Goal: Complete application form: Complete application form

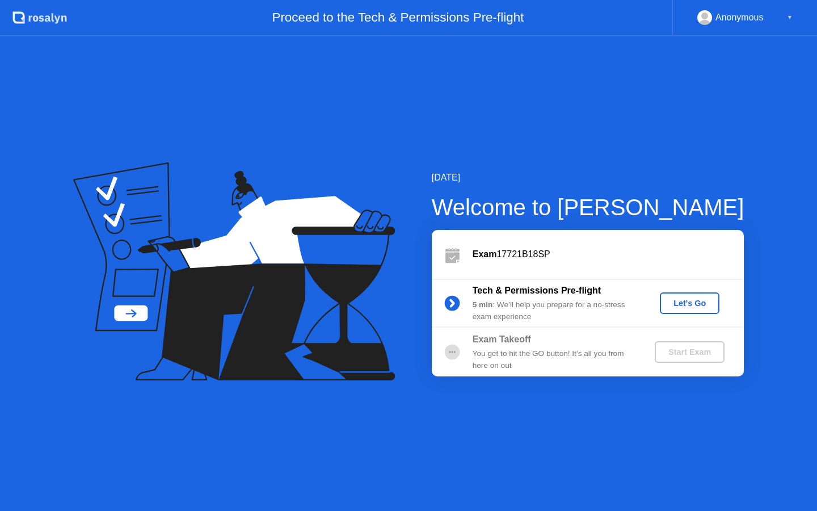
click at [673, 302] on div "Let's Go" at bounding box center [690, 302] width 51 height 9
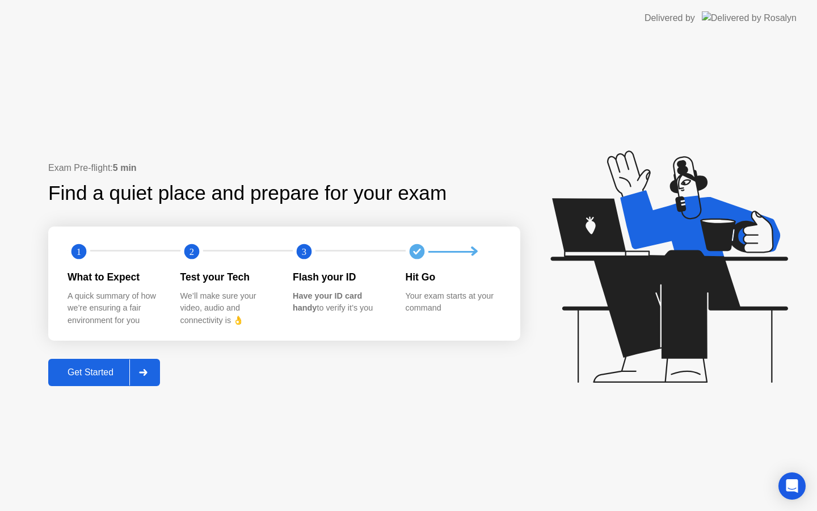
click at [85, 376] on div "Get Started" at bounding box center [91, 372] width 78 height 10
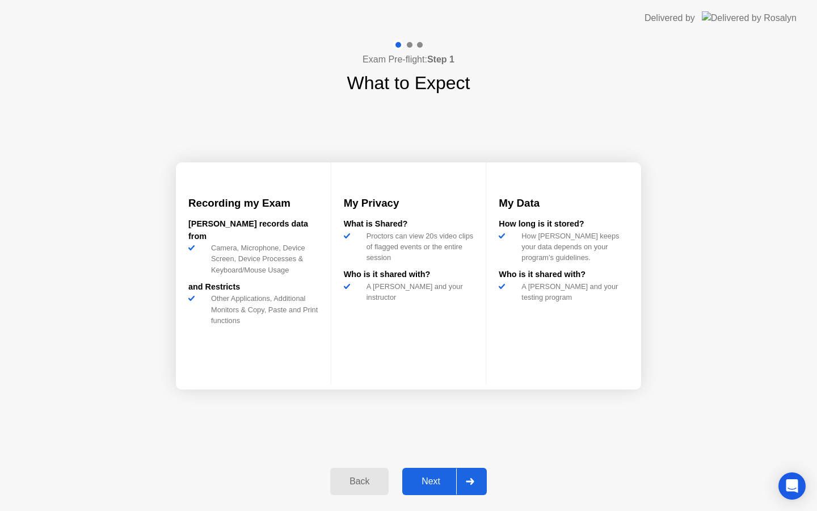
click at [420, 484] on div "Next" at bounding box center [431, 481] width 51 height 10
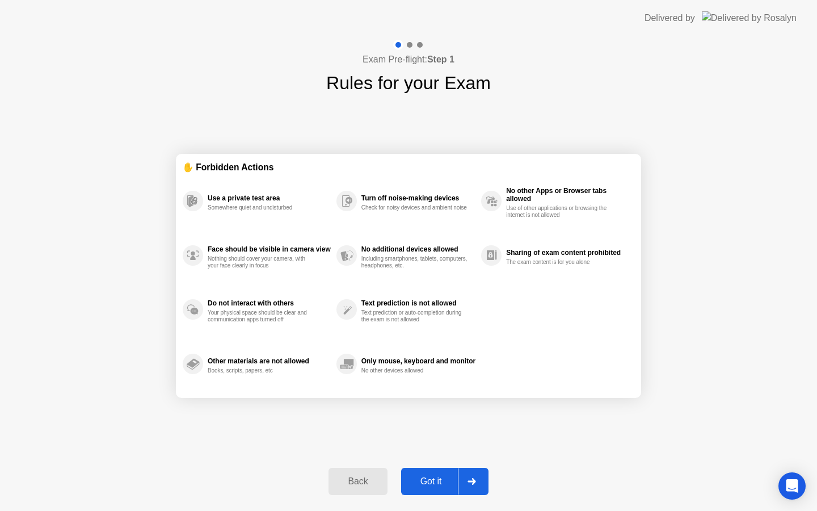
click at [420, 484] on div "Got it" at bounding box center [431, 481] width 53 height 10
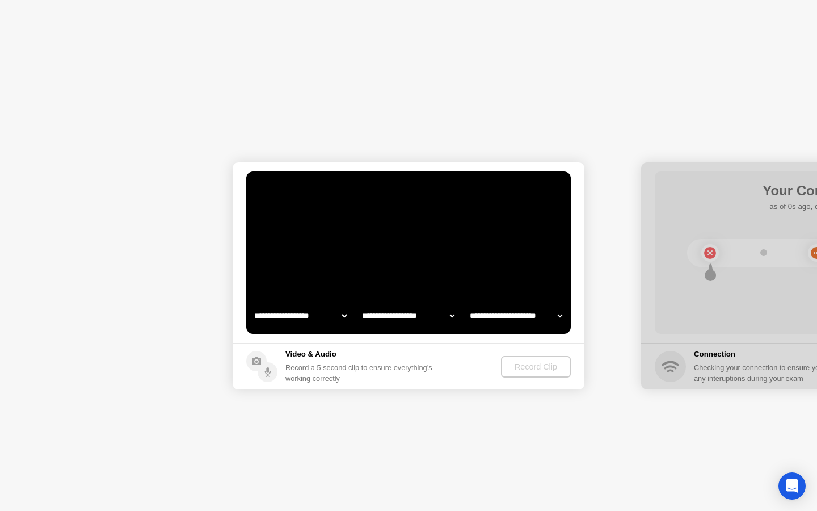
select select "**********"
select select "*******"
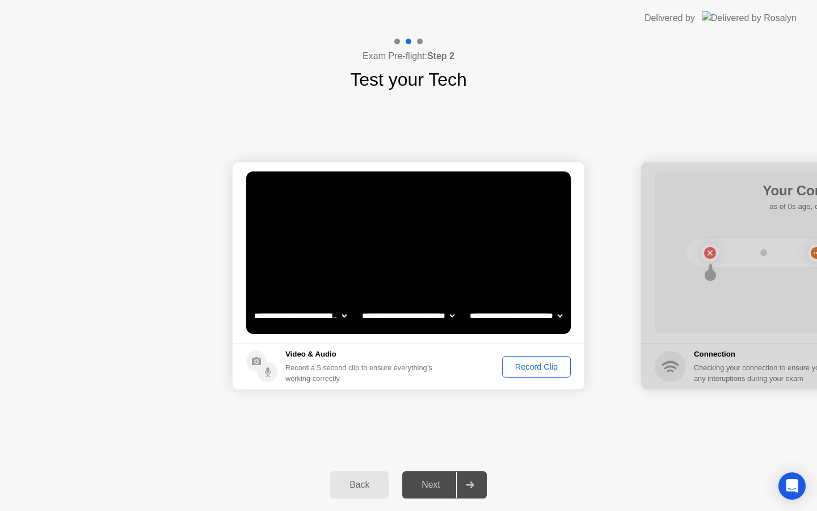
click at [543, 367] on div "Record Clip" at bounding box center [536, 366] width 61 height 9
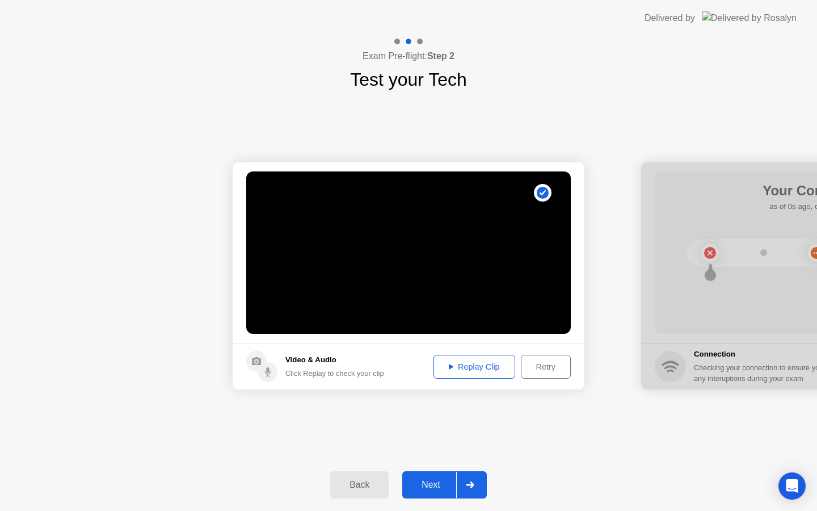
drag, startPoint x: 543, startPoint y: 367, endPoint x: 474, endPoint y: 364, distance: 68.7
click at [474, 364] on div "Replay Clip Retry" at bounding box center [499, 367] width 143 height 24
click at [474, 364] on div "Replay Clip" at bounding box center [475, 366] width 74 height 9
click at [421, 488] on div "Next" at bounding box center [431, 485] width 51 height 10
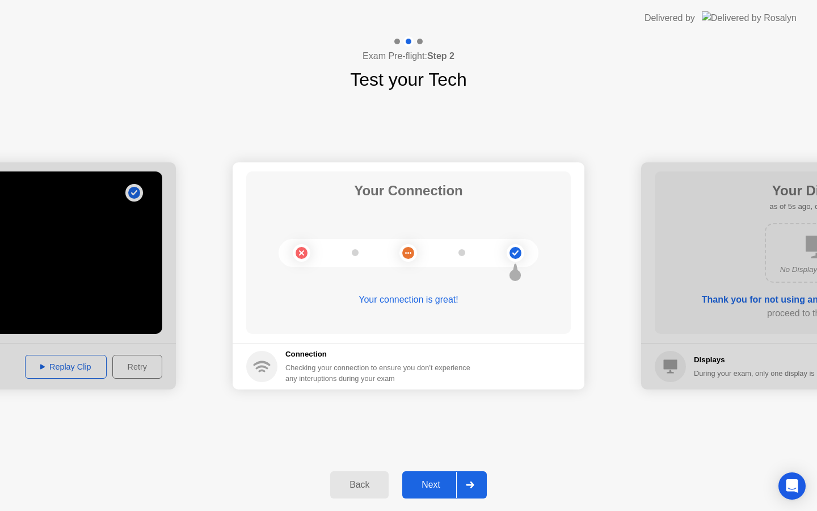
click at [426, 487] on div "Next" at bounding box center [431, 485] width 51 height 10
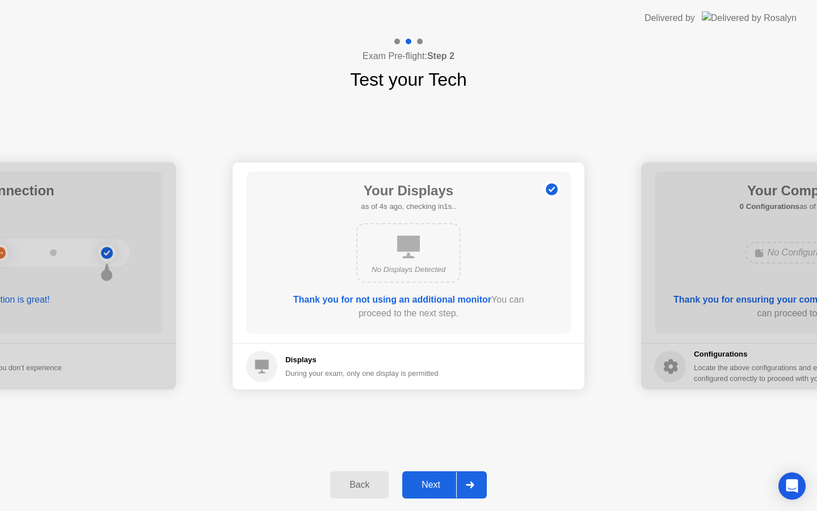
click at [431, 485] on div "Next" at bounding box center [431, 485] width 51 height 10
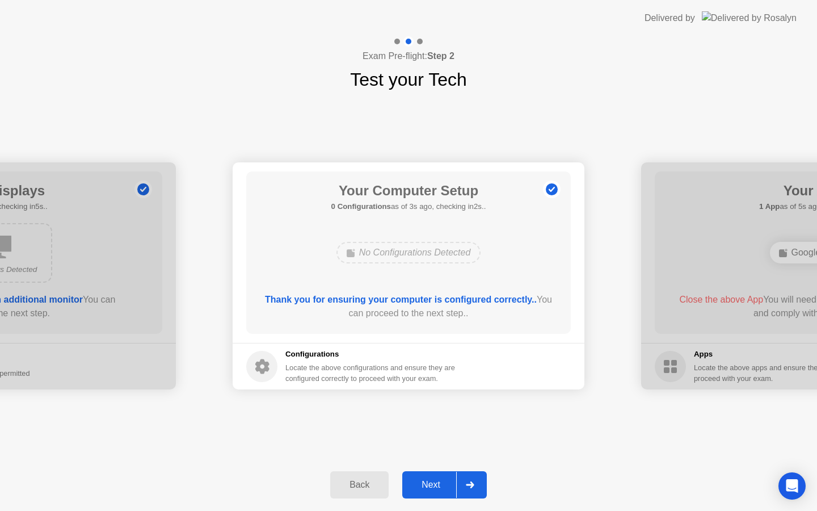
click at [431, 485] on div "Next" at bounding box center [431, 485] width 51 height 10
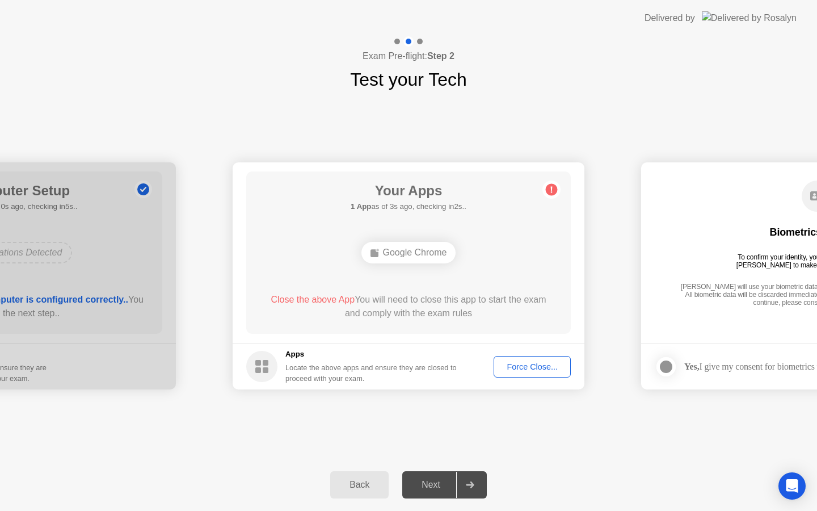
click at [536, 372] on button "Force Close..." at bounding box center [532, 367] width 77 height 22
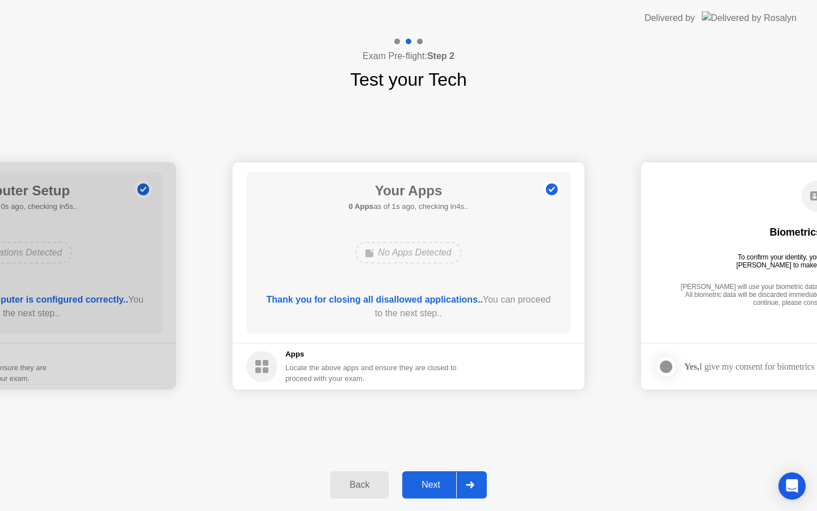
click at [428, 489] on div "Next" at bounding box center [431, 485] width 51 height 10
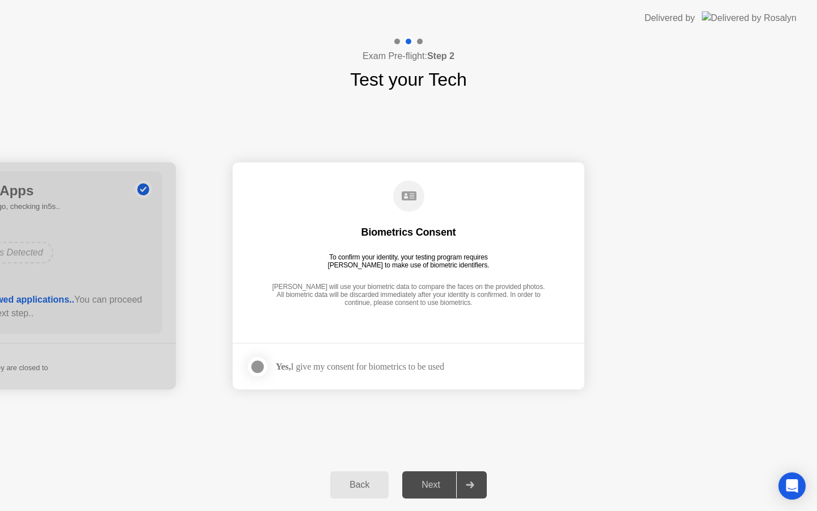
click at [255, 372] on div at bounding box center [258, 367] width 14 height 14
click at [447, 486] on div "Next" at bounding box center [431, 485] width 51 height 10
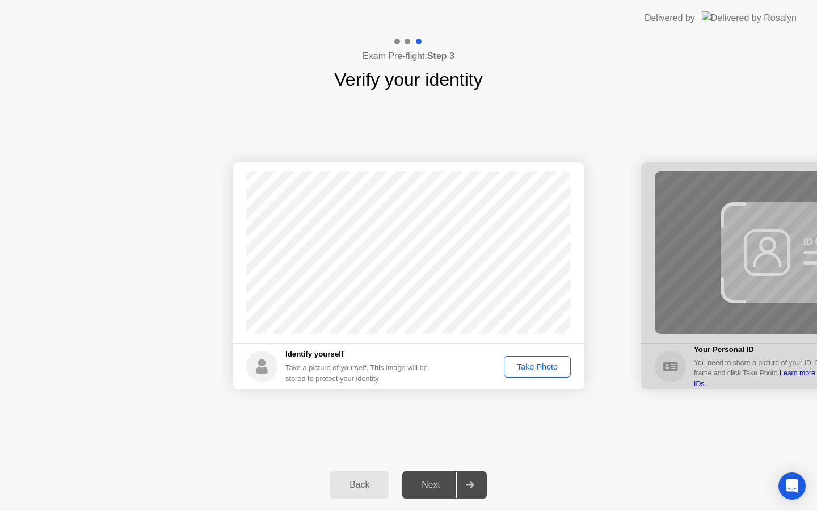
click at [535, 367] on div "Take Photo" at bounding box center [537, 366] width 59 height 9
click at [430, 480] on div "Next" at bounding box center [431, 485] width 51 height 10
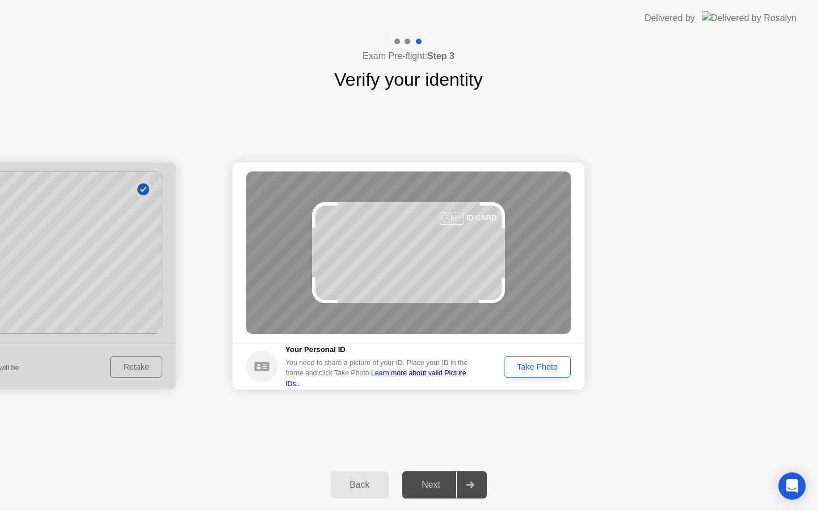
click at [532, 367] on div "Take Photo" at bounding box center [537, 366] width 59 height 9
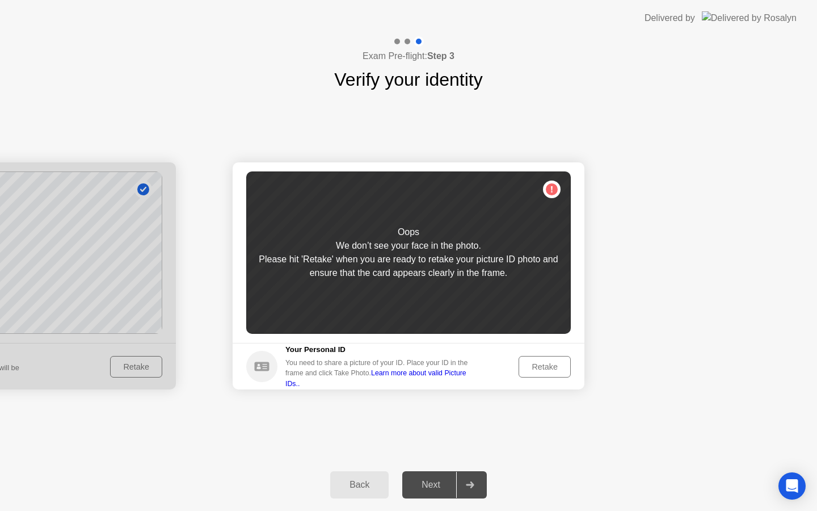
click at [532, 367] on div "Retake" at bounding box center [545, 366] width 44 height 9
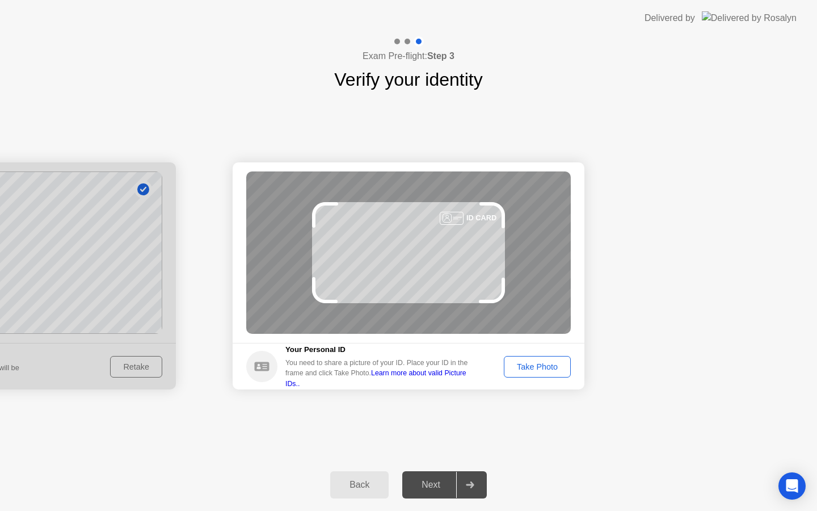
click at [532, 367] on div "Take Photo" at bounding box center [537, 366] width 59 height 9
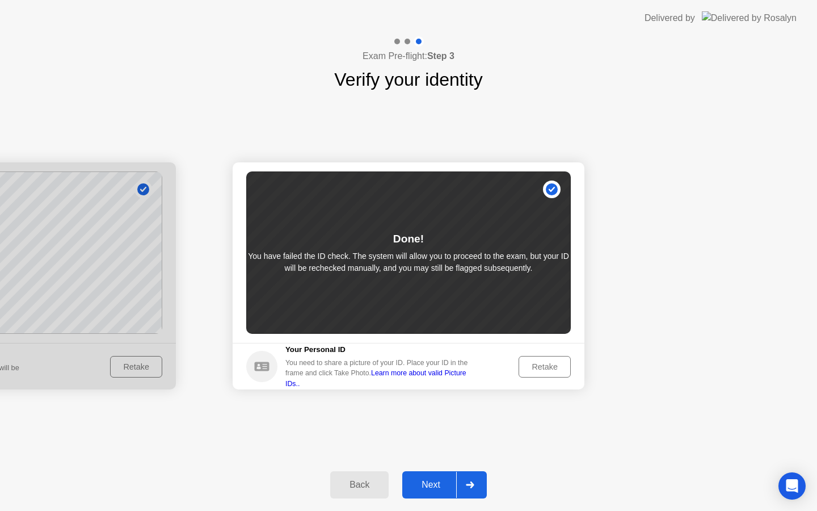
click at [426, 483] on div "Next" at bounding box center [431, 485] width 51 height 10
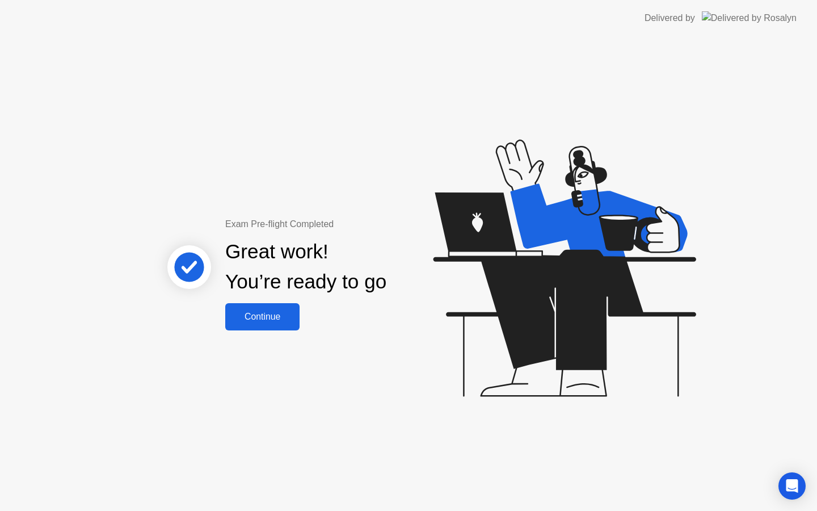
click at [272, 328] on button "Continue" at bounding box center [262, 316] width 74 height 27
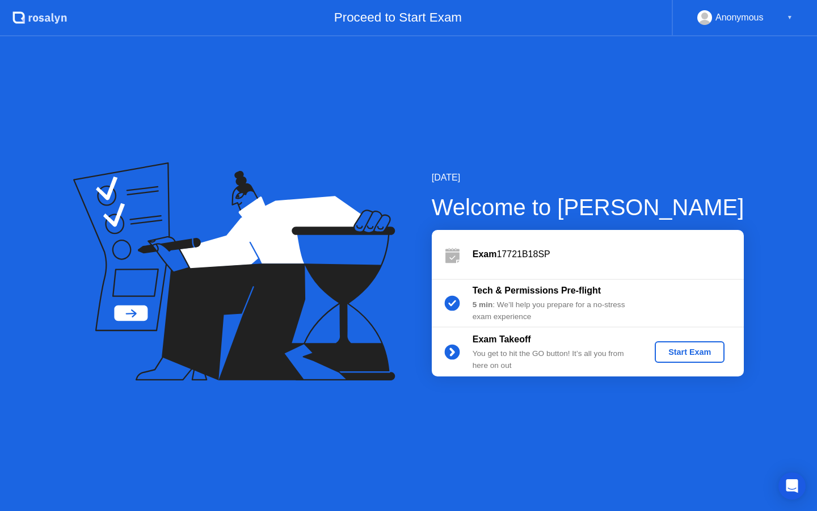
click at [699, 359] on button "Start Exam" at bounding box center [690, 352] width 70 height 22
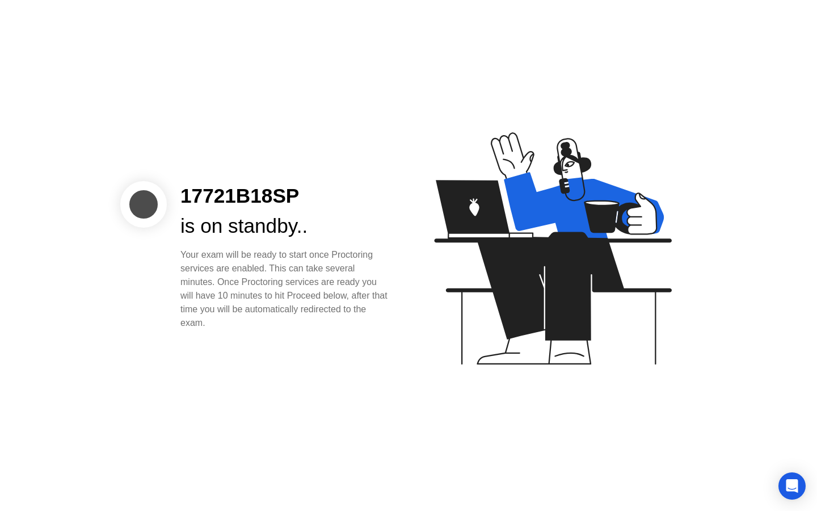
click at [146, 213] on div at bounding box center [143, 204] width 47 height 47
